Goal: Task Accomplishment & Management: Manage account settings

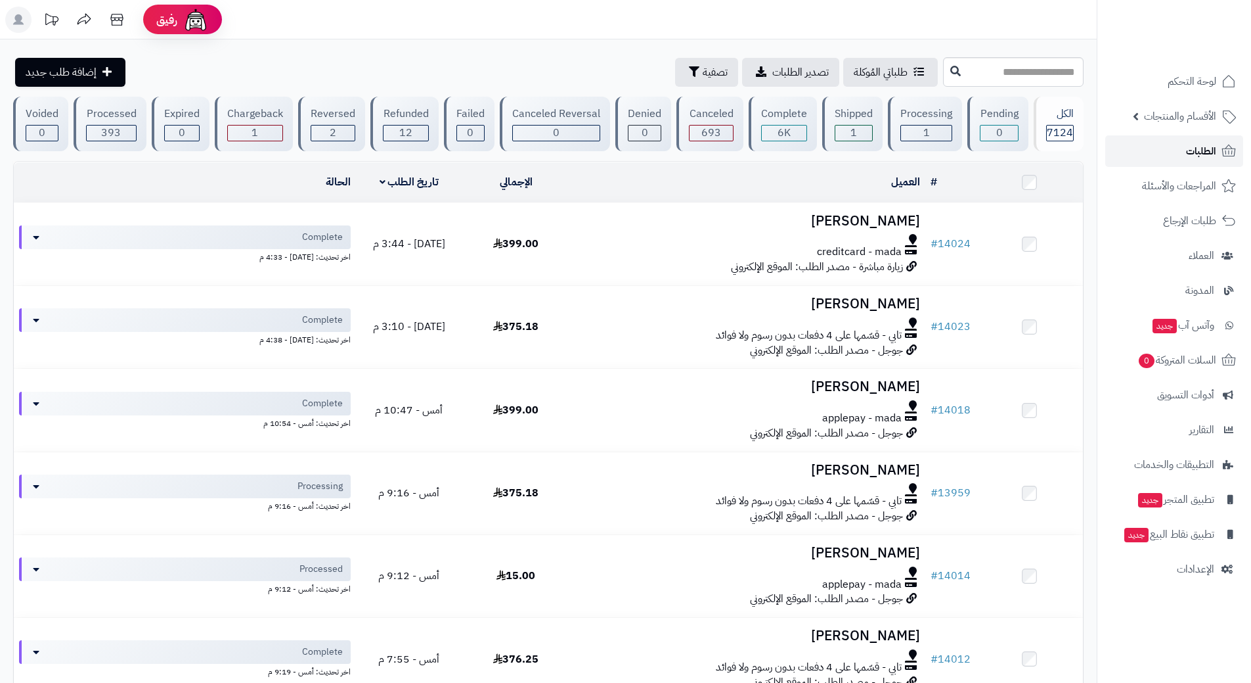
click at [1169, 143] on link "الطلبات" at bounding box center [1175, 151] width 138 height 32
click at [1148, 142] on link "الطلبات" at bounding box center [1175, 151] width 138 height 32
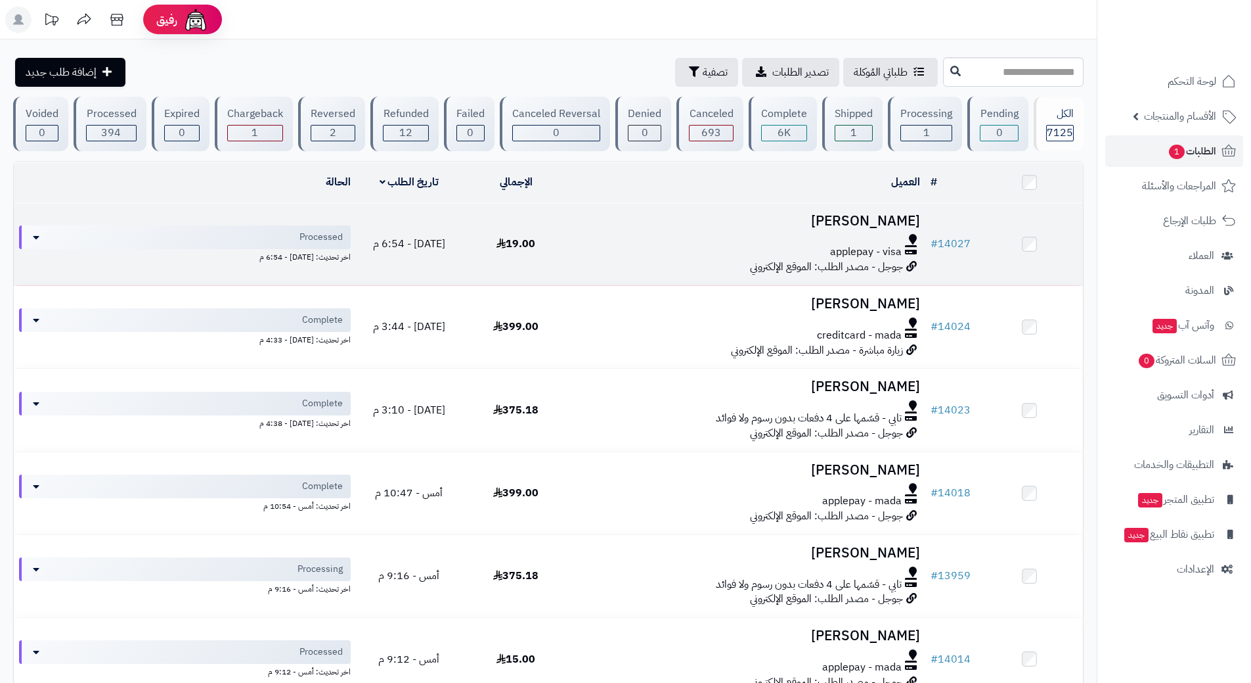
click at [612, 236] on div at bounding box center [748, 239] width 346 height 11
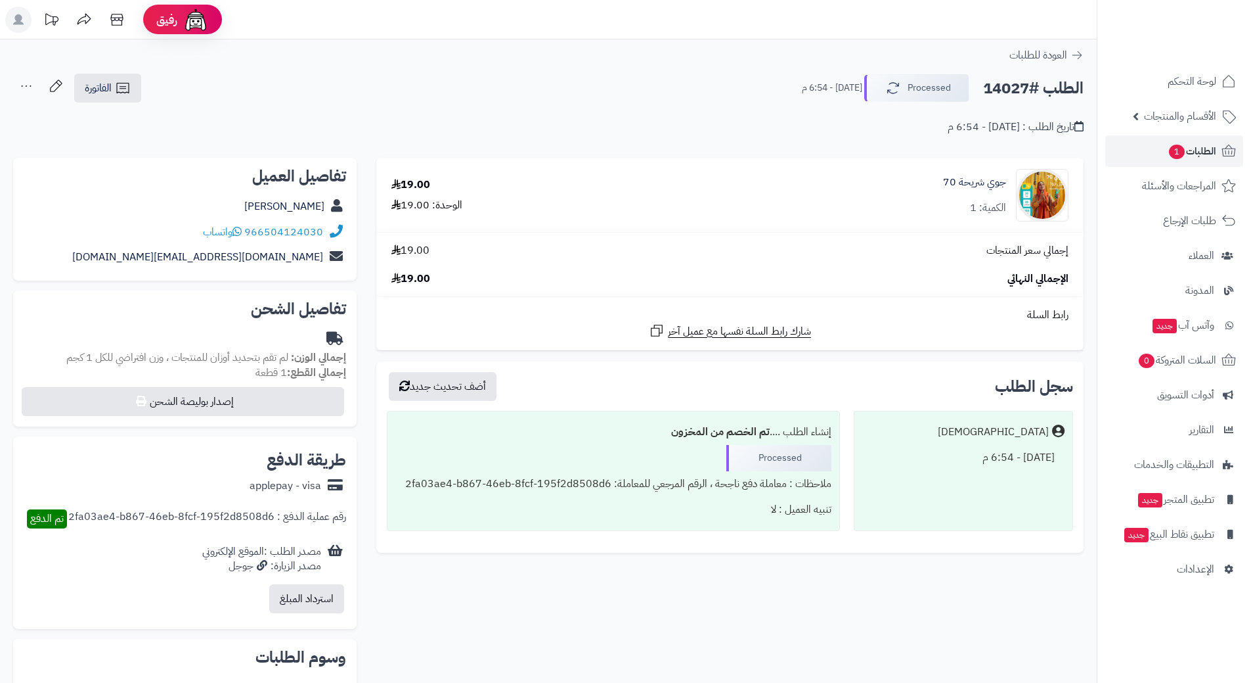
click at [1049, 90] on h2 "الطلب #14027" at bounding box center [1033, 88] width 101 height 27
click at [1048, 89] on h2 "الطلب #14027" at bounding box center [1033, 88] width 101 height 27
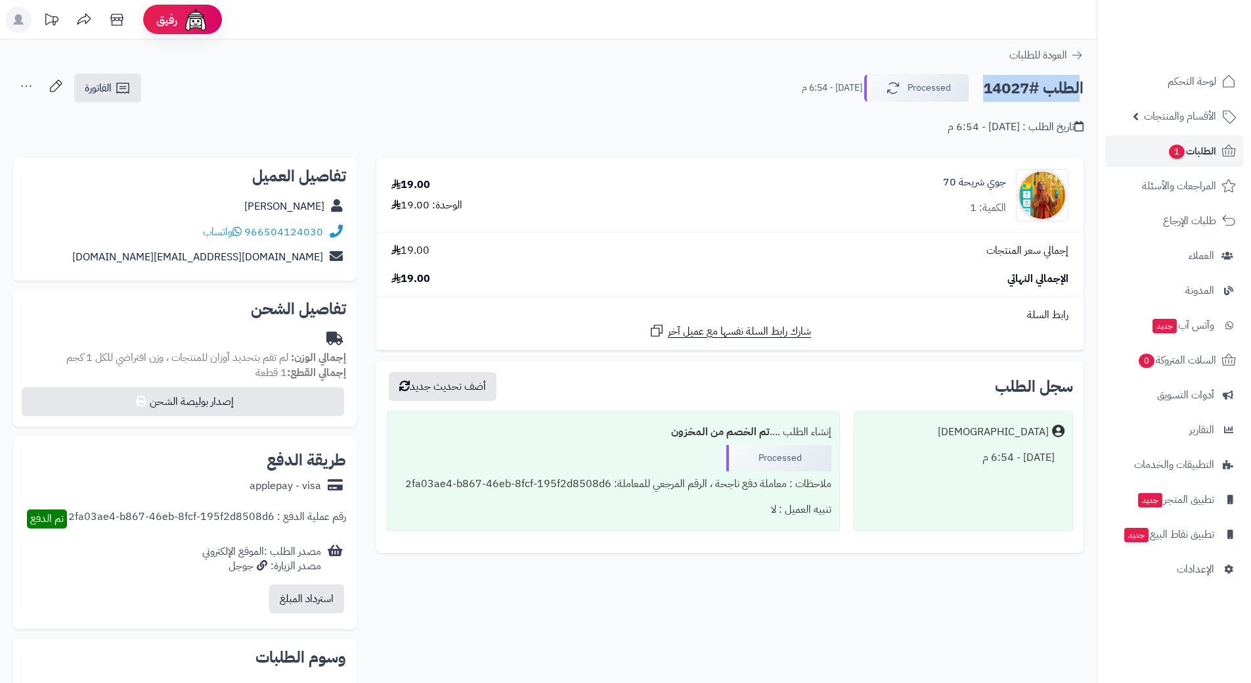
click at [1048, 89] on h2 "الطلب #14027" at bounding box center [1033, 88] width 101 height 27
click at [241, 231] on icon at bounding box center [237, 231] width 9 height 11
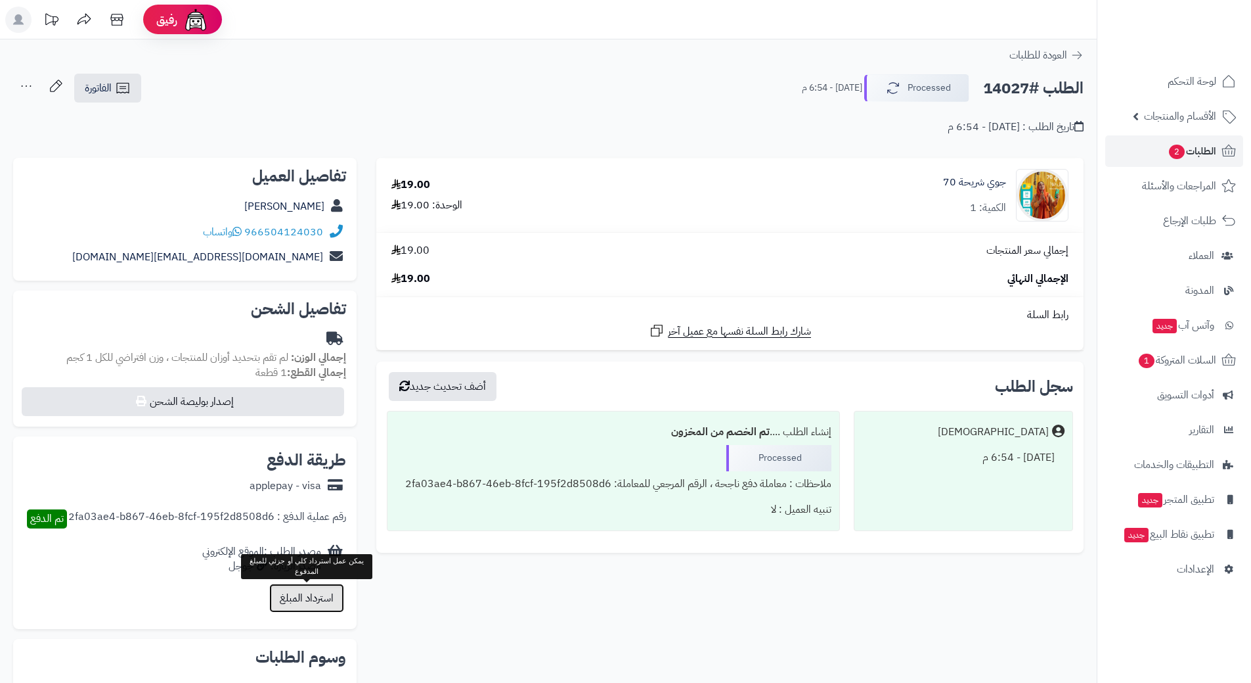
click at [298, 595] on button "استرداد المبلغ" at bounding box center [306, 597] width 75 height 29
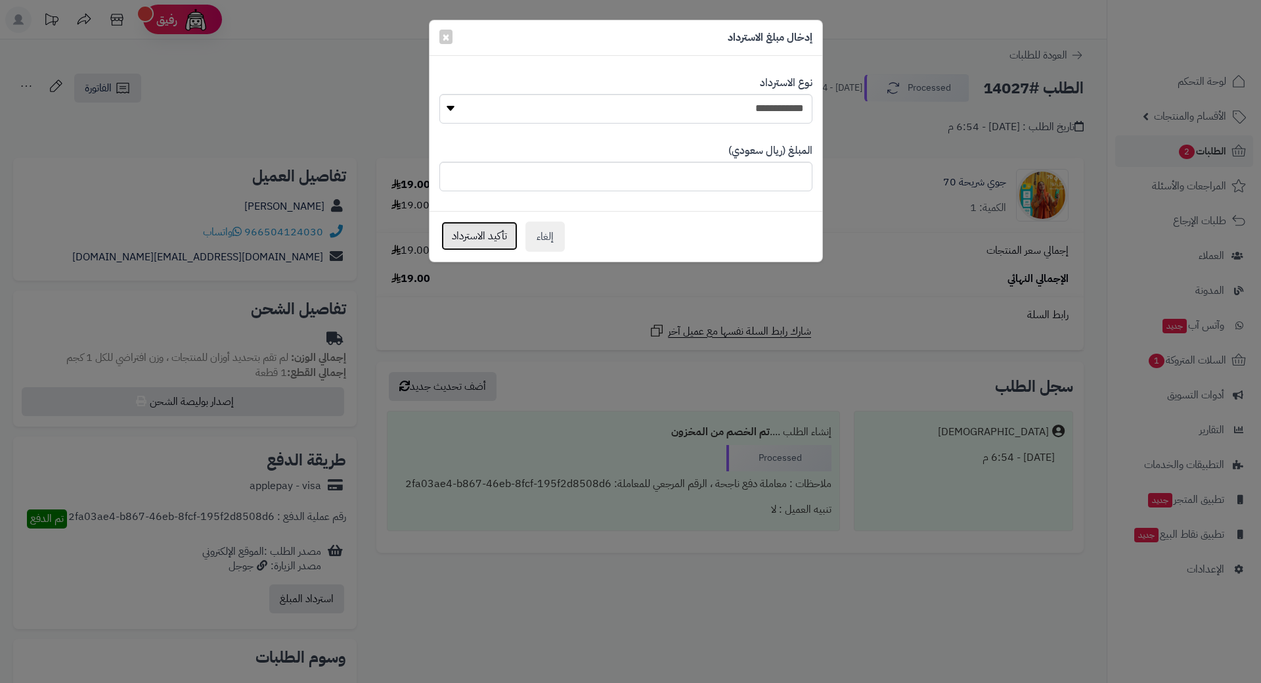
click at [453, 234] on button "تأكيد الاسترداد" at bounding box center [479, 235] width 76 height 29
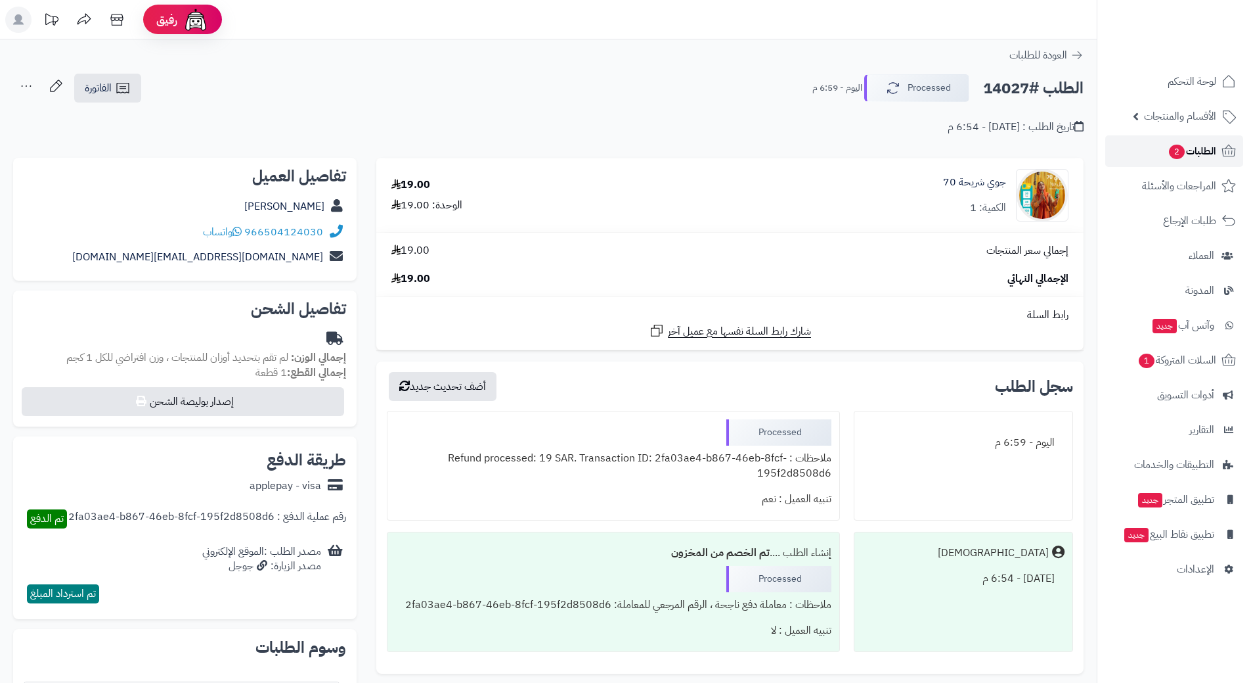
click at [1142, 145] on link "الطلبات 2" at bounding box center [1175, 151] width 138 height 32
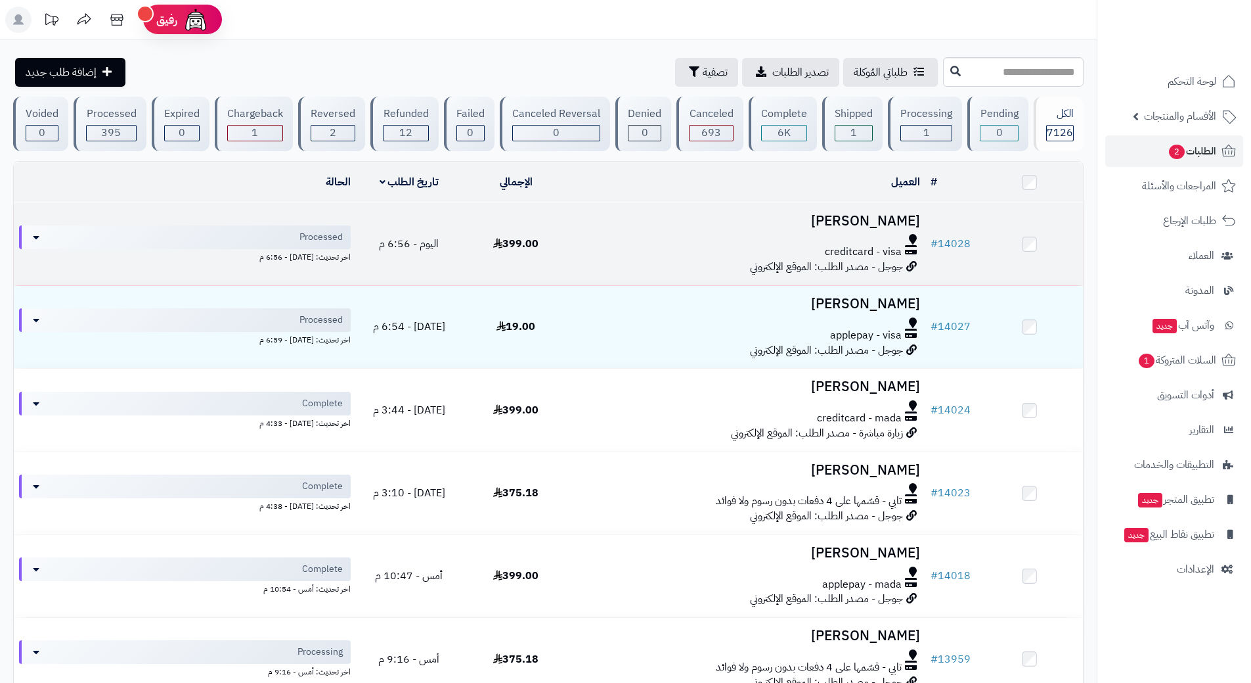
click at [644, 250] on div "creditcard - visa" at bounding box center [748, 251] width 346 height 15
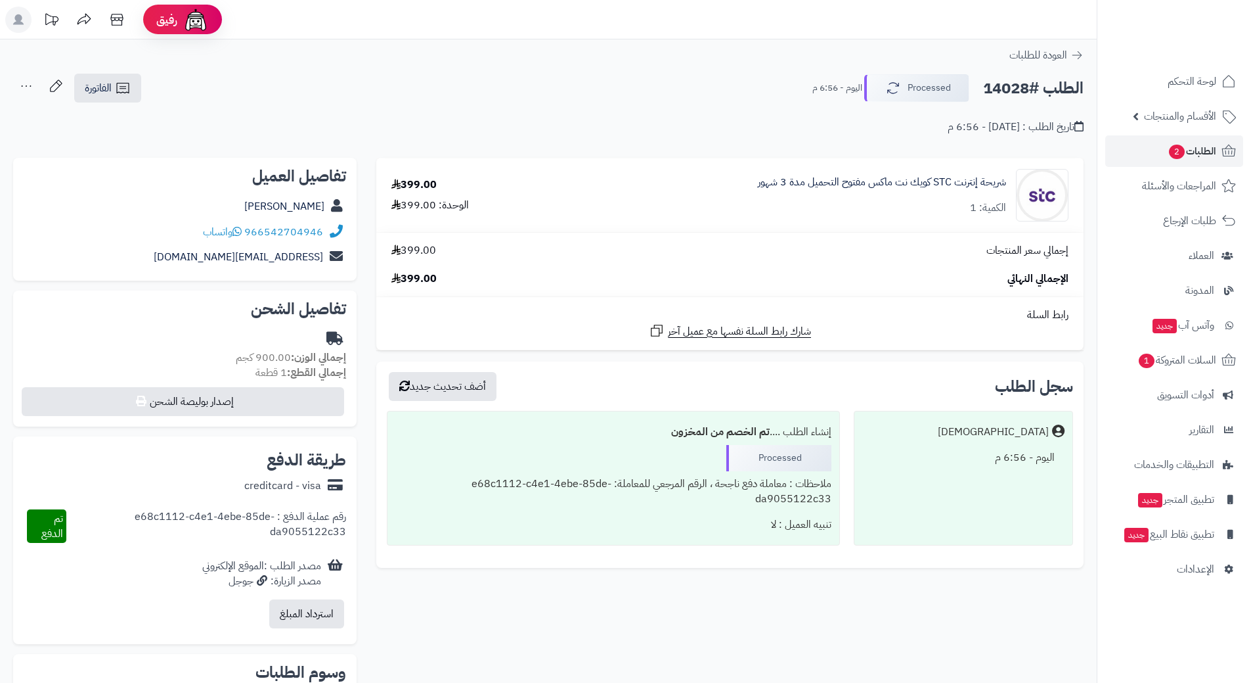
click at [1030, 86] on h2 "الطلب #14028" at bounding box center [1033, 88] width 101 height 27
click at [1029, 86] on h2 "الطلب #14028" at bounding box center [1033, 88] width 101 height 27
click at [1029, 85] on h2 "الطلب #14028" at bounding box center [1033, 88] width 101 height 27
click at [1023, 88] on h2 "الطلب #14028" at bounding box center [1033, 88] width 101 height 27
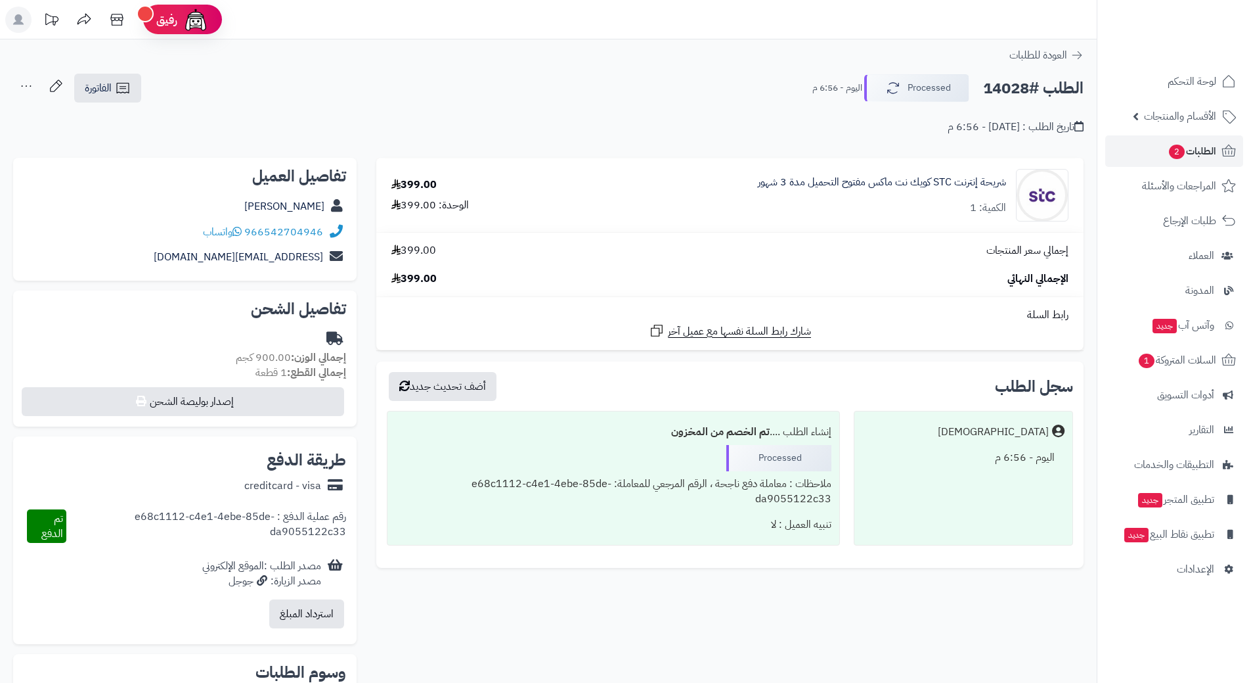
click at [1023, 89] on h2 "الطلب #14028" at bounding box center [1033, 88] width 101 height 27
click at [239, 226] on icon at bounding box center [237, 231] width 9 height 11
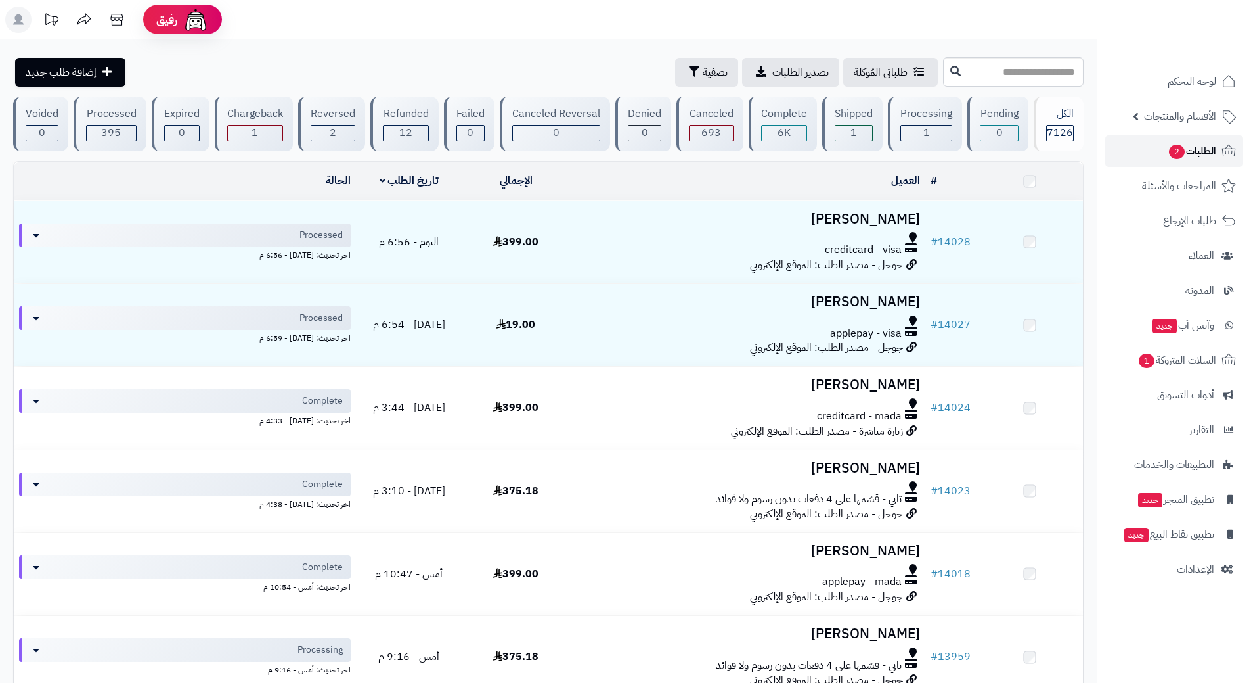
click at [1131, 148] on link "الطلبات 2" at bounding box center [1175, 151] width 138 height 32
drag, startPoint x: 0, startPoint y: 0, endPoint x: 1129, endPoint y: 148, distance: 1139.0
click at [1129, 148] on link "الطلبات 2" at bounding box center [1175, 151] width 138 height 32
click at [1133, 152] on link "الطلبات 2" at bounding box center [1175, 151] width 138 height 32
click at [1159, 157] on link "الطلبات" at bounding box center [1175, 151] width 138 height 32
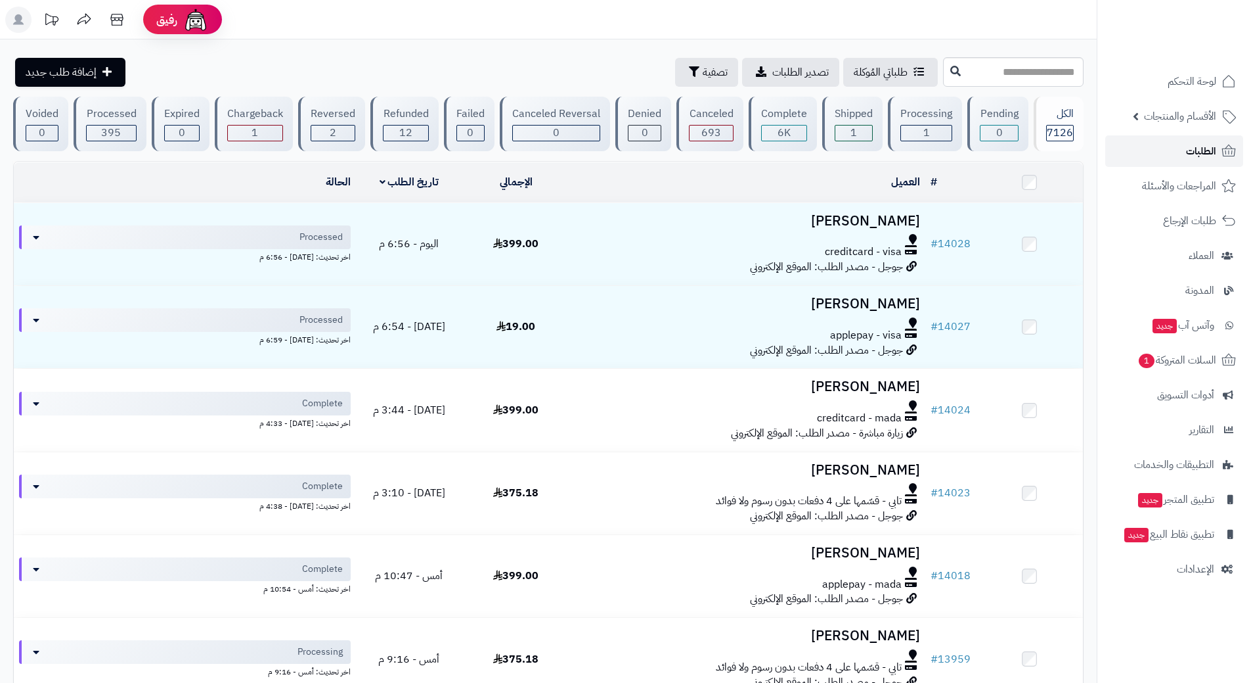
click at [1142, 149] on link "الطلبات" at bounding box center [1175, 151] width 138 height 32
click at [963, 64] on input "text" at bounding box center [1013, 72] width 141 height 30
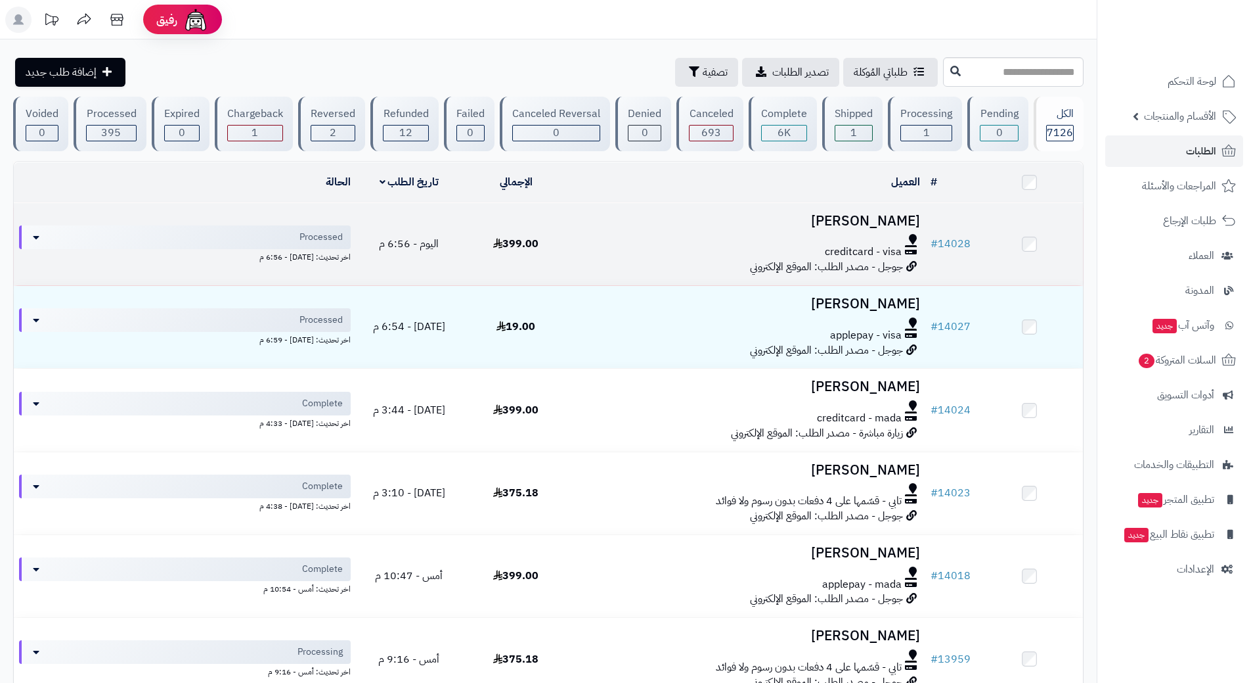
click at [604, 238] on div at bounding box center [748, 239] width 346 height 11
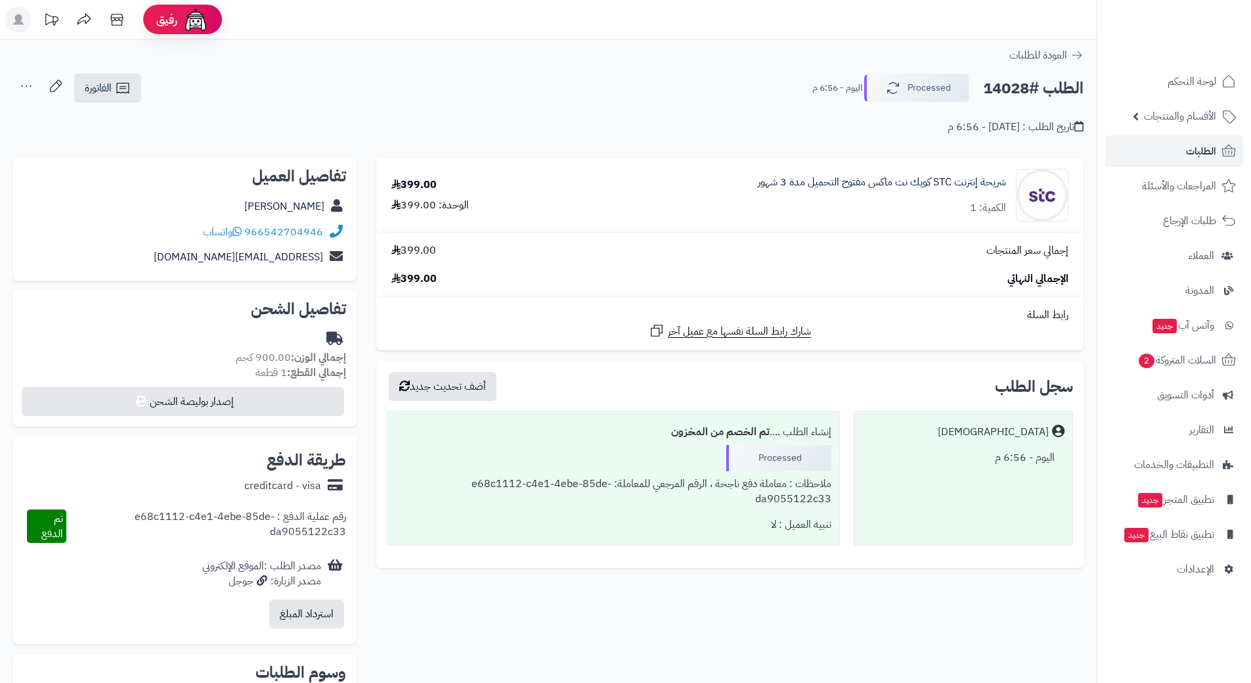
click at [1026, 87] on h2 "الطلب #14028" at bounding box center [1033, 88] width 101 height 27
copy div "الطلب #14028 Processed"
click at [240, 228] on icon at bounding box center [237, 231] width 9 height 11
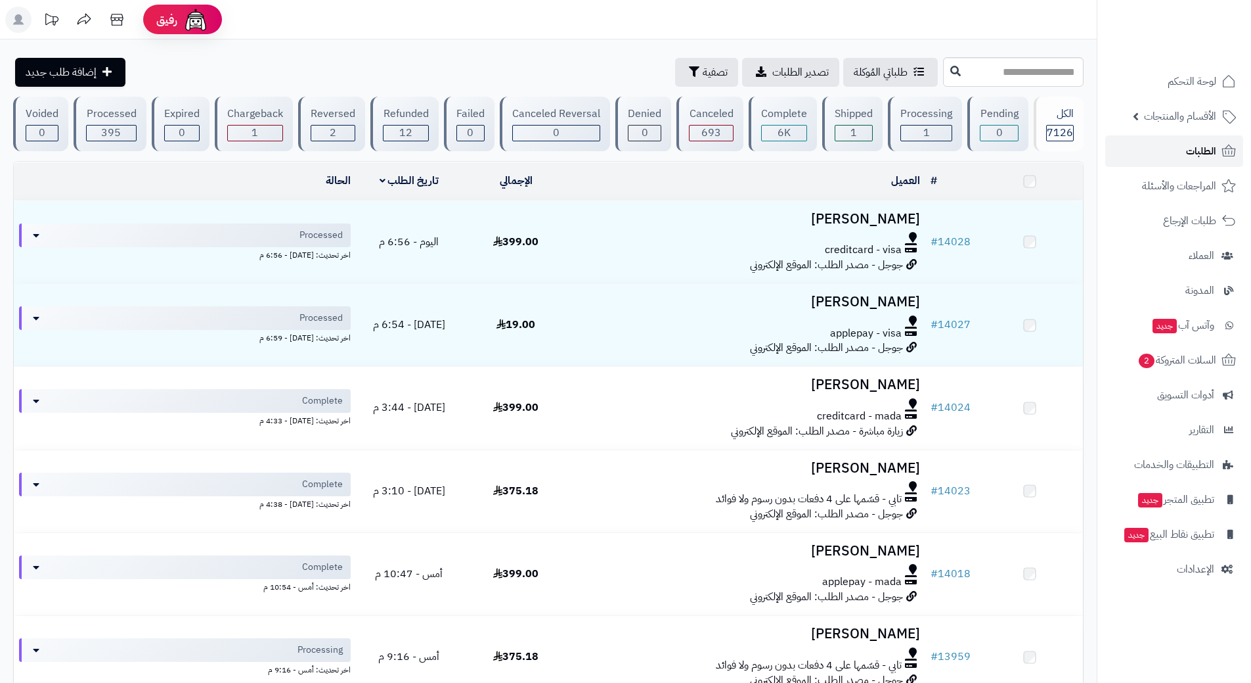
drag, startPoint x: 0, startPoint y: 0, endPoint x: 1137, endPoint y: 148, distance: 1146.2
click at [1137, 148] on link "الطلبات" at bounding box center [1175, 151] width 138 height 32
click at [943, 76] on input "text" at bounding box center [1013, 72] width 141 height 30
type input "*****"
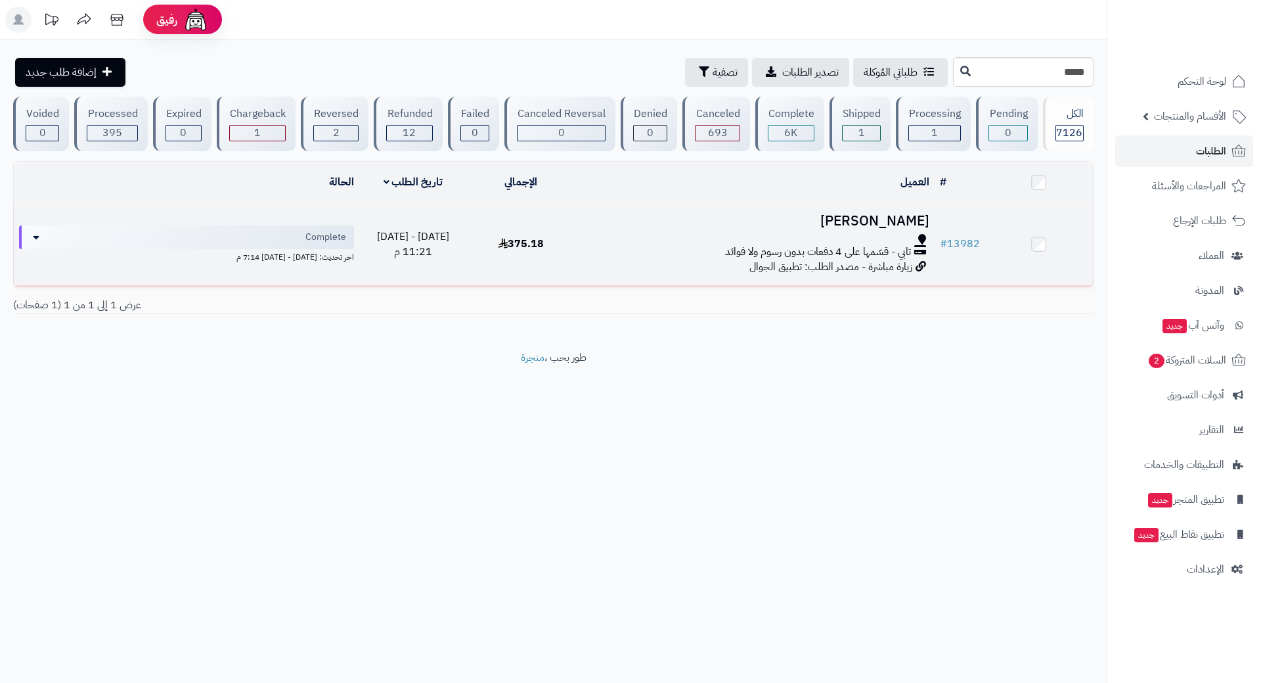
click at [584, 237] on div at bounding box center [755, 239] width 349 height 11
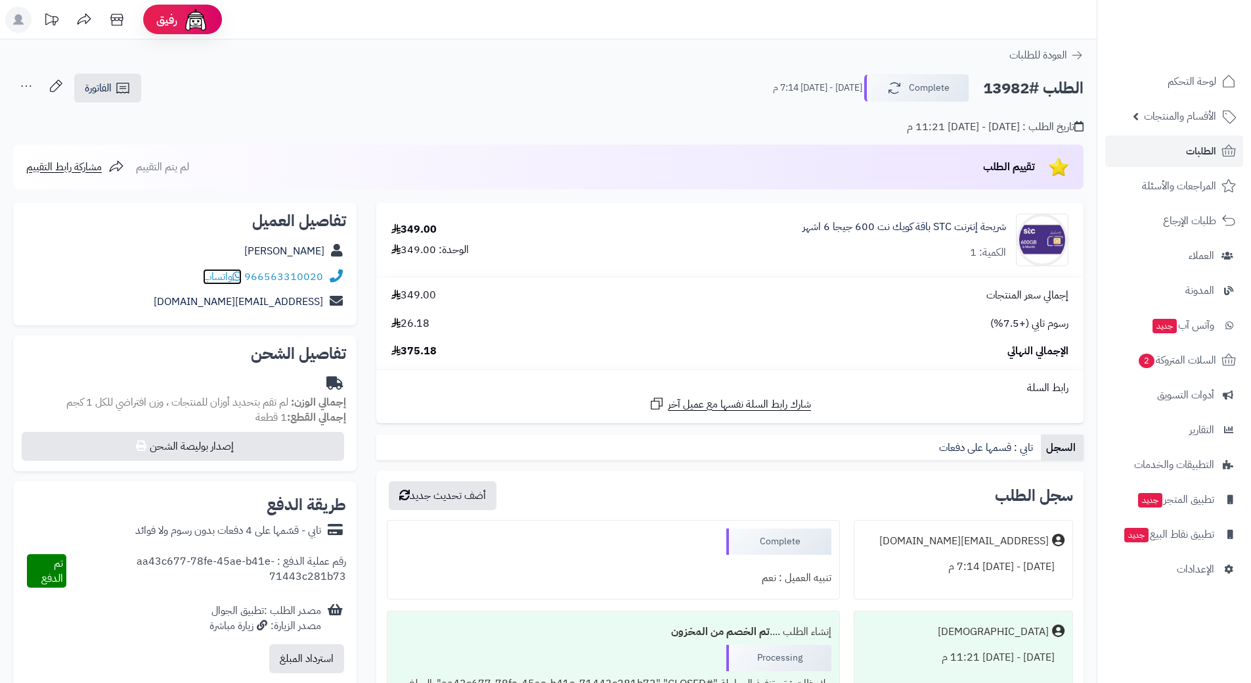
click at [241, 275] on icon at bounding box center [237, 276] width 9 height 11
click at [1158, 148] on link "الطلبات" at bounding box center [1175, 151] width 138 height 32
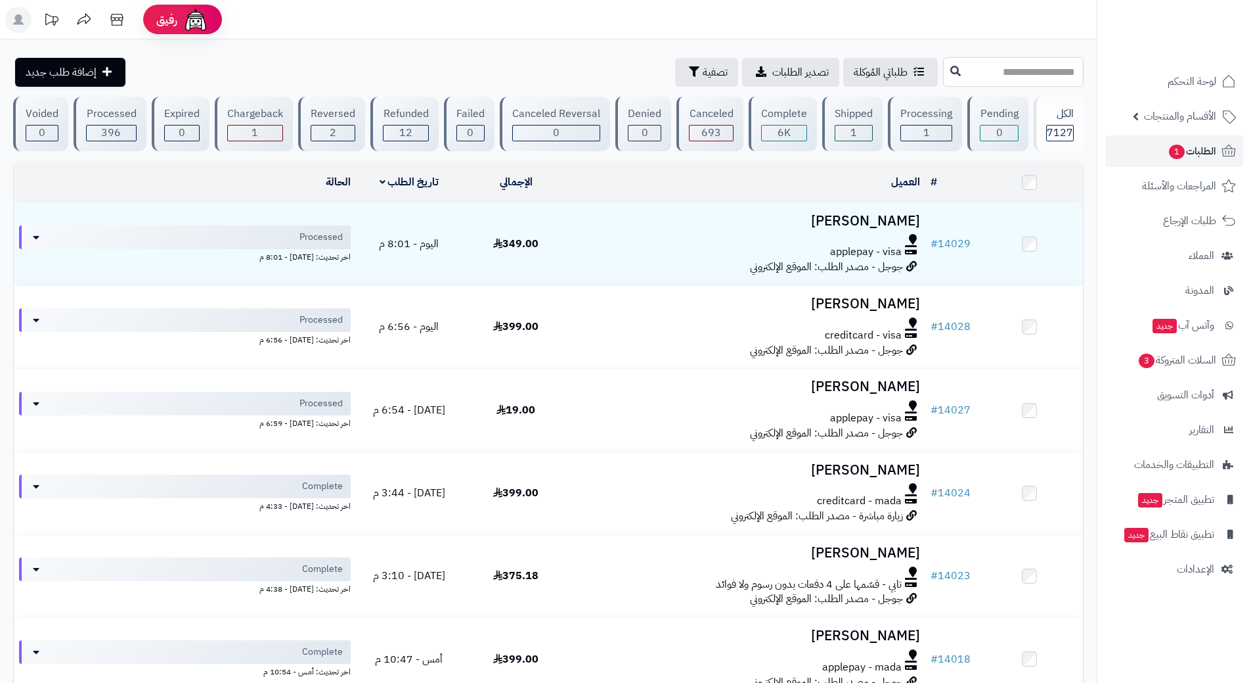
click at [983, 68] on input "text" at bounding box center [1013, 72] width 141 height 30
type input "******"
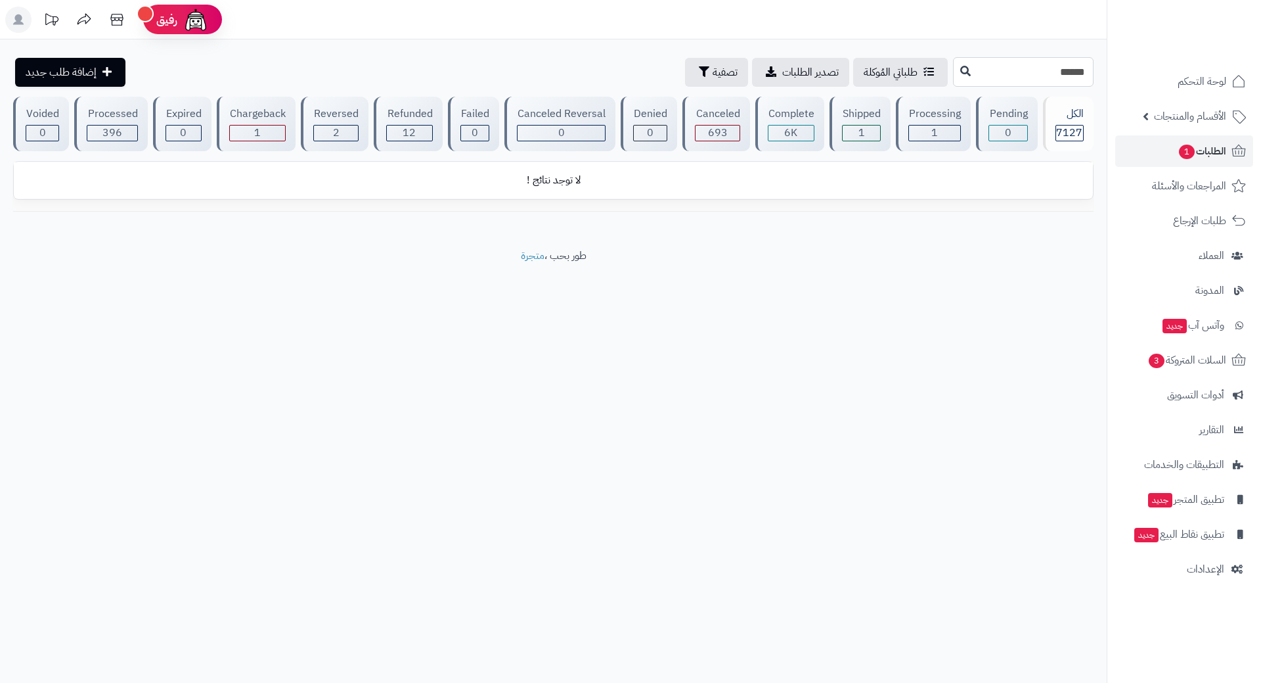
click at [981, 72] on input "******" at bounding box center [1023, 72] width 141 height 30
type input "*****"
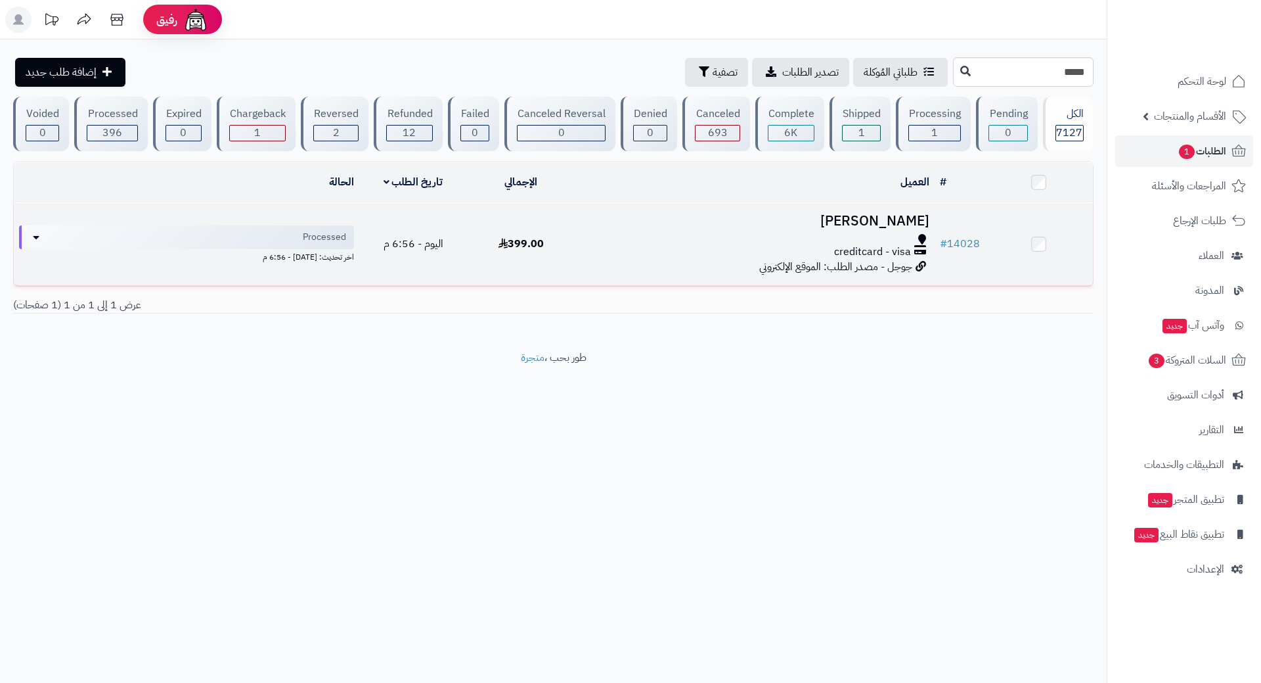
click at [643, 234] on div at bounding box center [755, 239] width 349 height 11
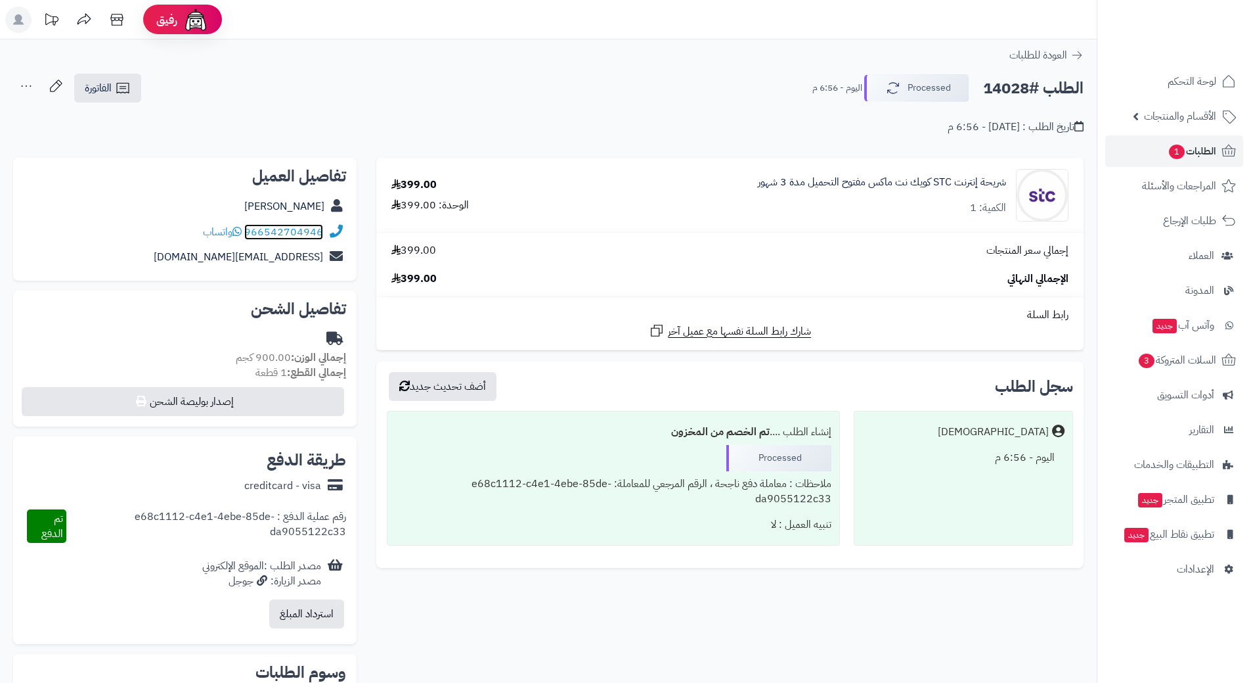
click at [311, 233] on link "966542704946" at bounding box center [283, 232] width 79 height 16
